Goal: Information Seeking & Learning: Learn about a topic

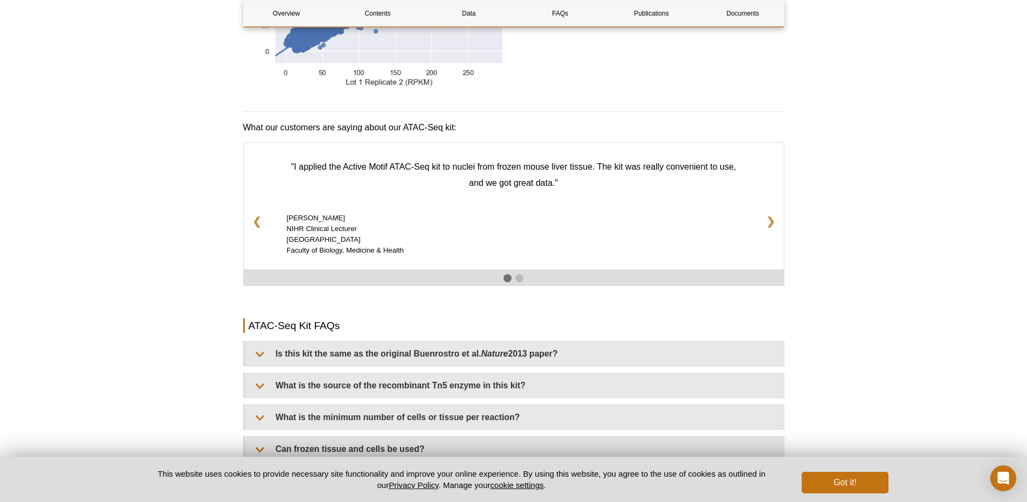
scroll to position [1663, 0]
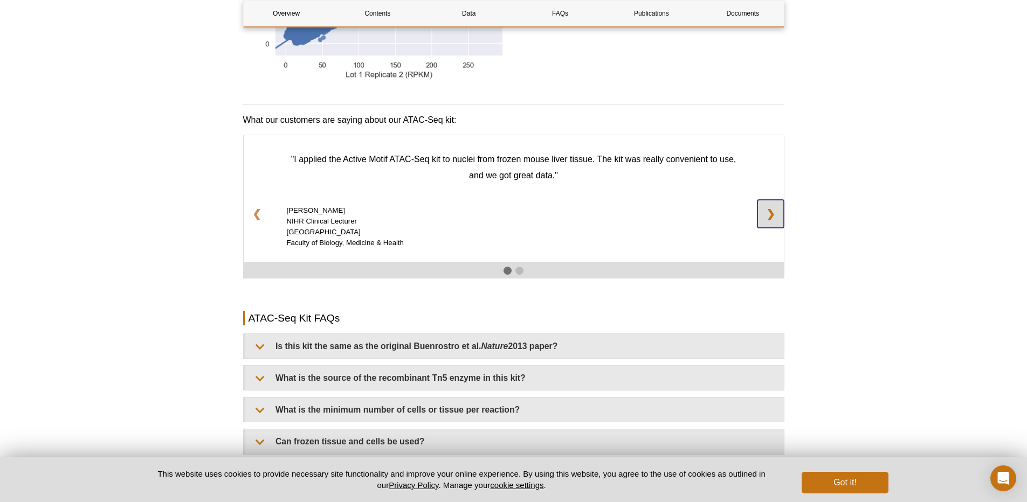
click at [778, 204] on link "❯" at bounding box center [770, 214] width 26 height 28
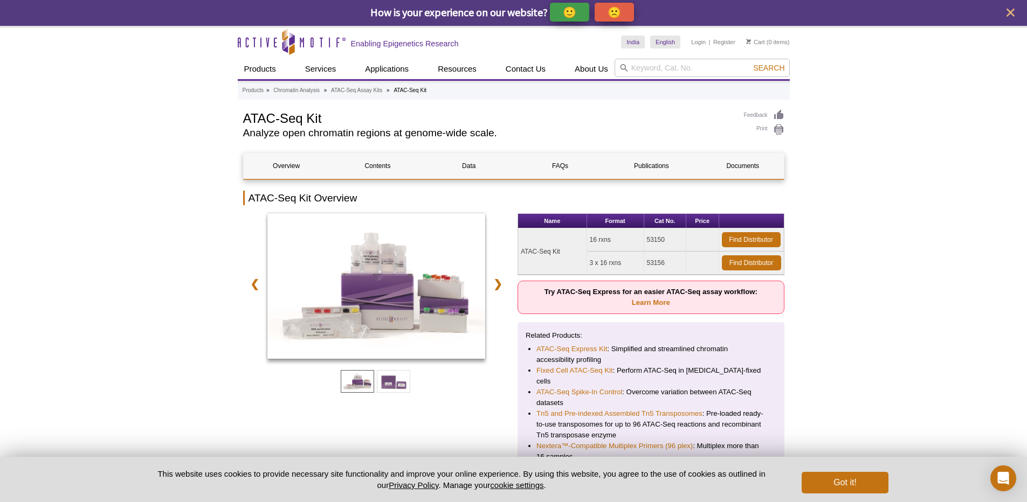
scroll to position [0, 0]
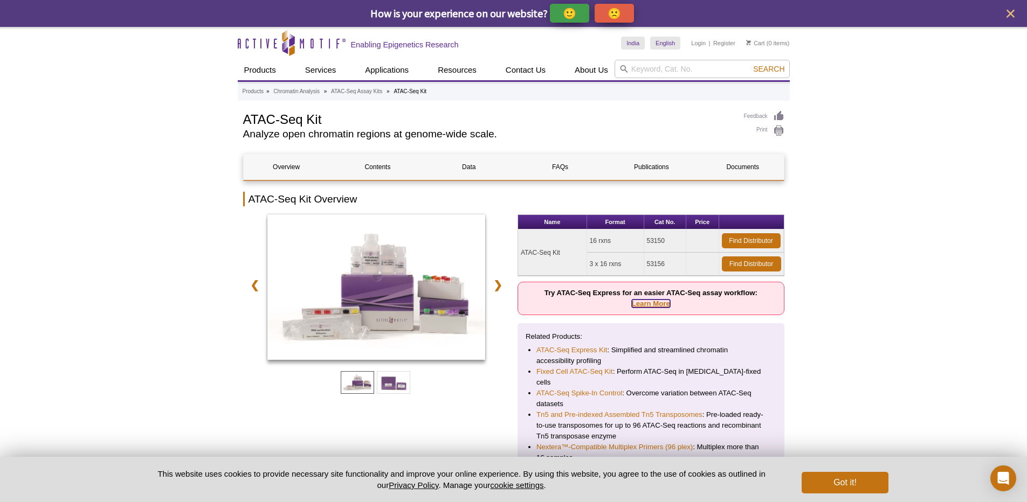
click at [641, 304] on link "Learn More" at bounding box center [651, 304] width 38 height 8
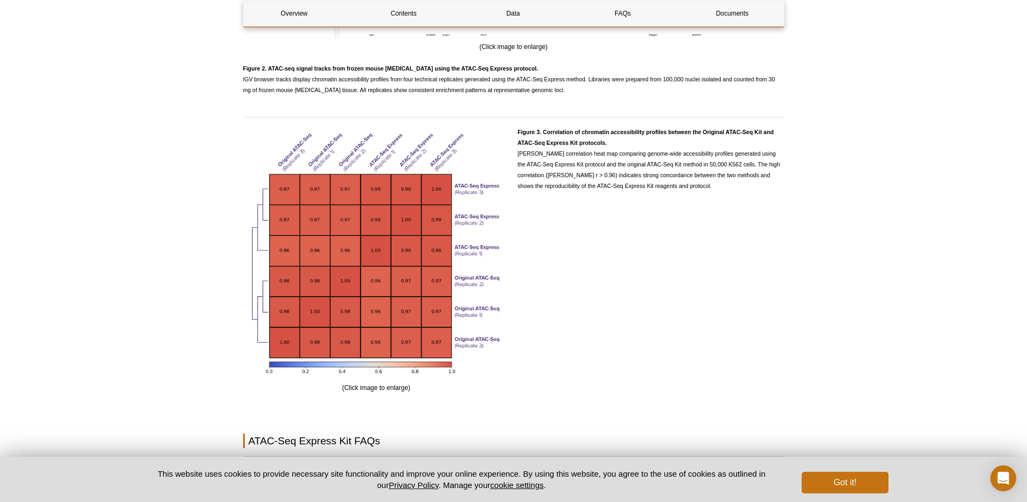
scroll to position [1827, 0]
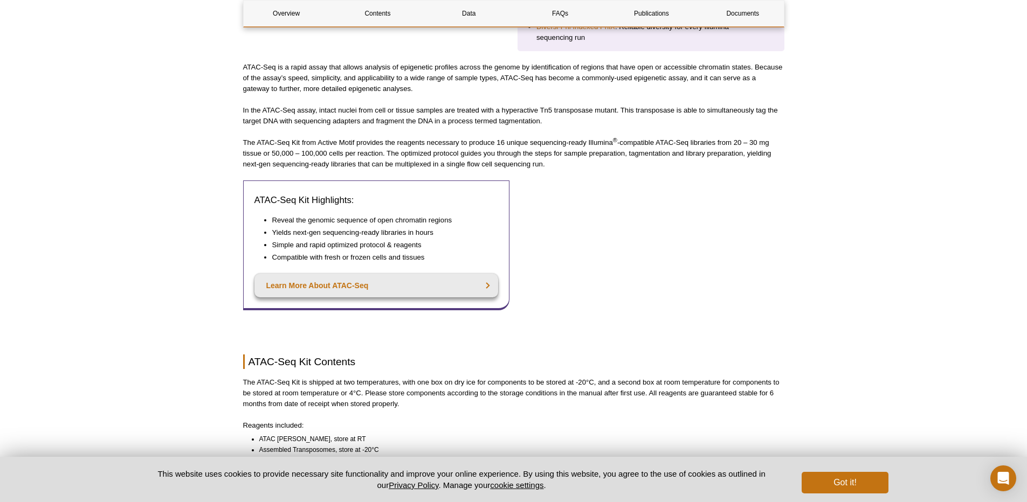
scroll to position [464, 0]
